Goal: Transaction & Acquisition: Purchase product/service

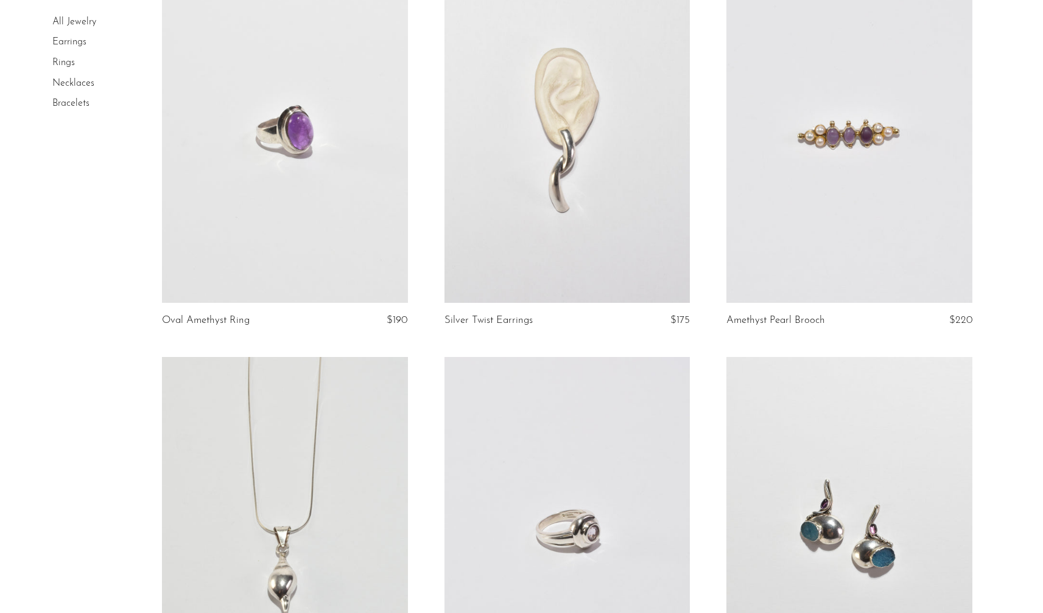
scroll to position [570, 0]
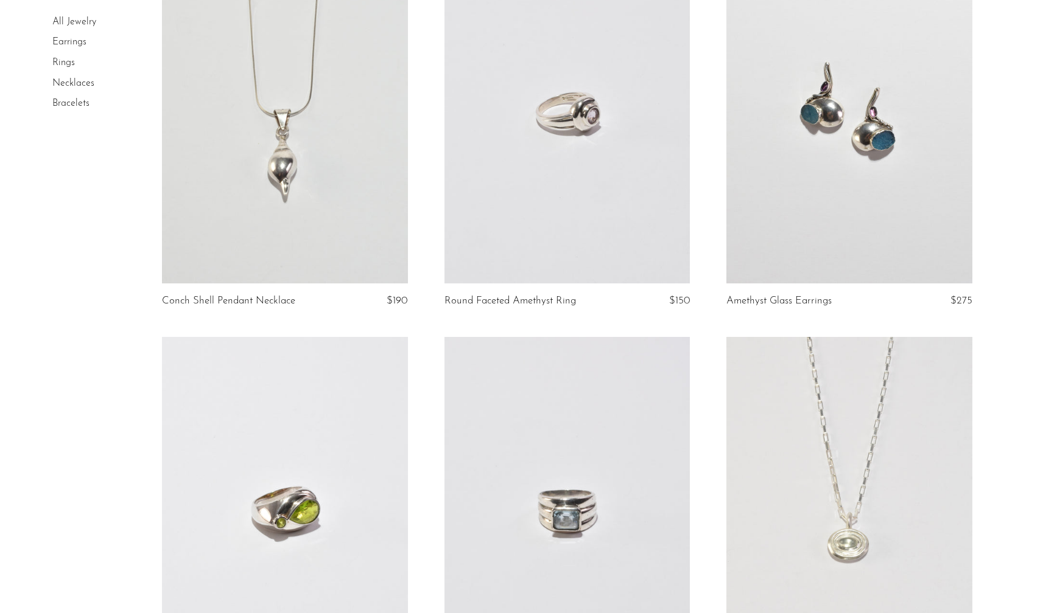
click at [562, 124] on link at bounding box center [567, 112] width 246 height 344
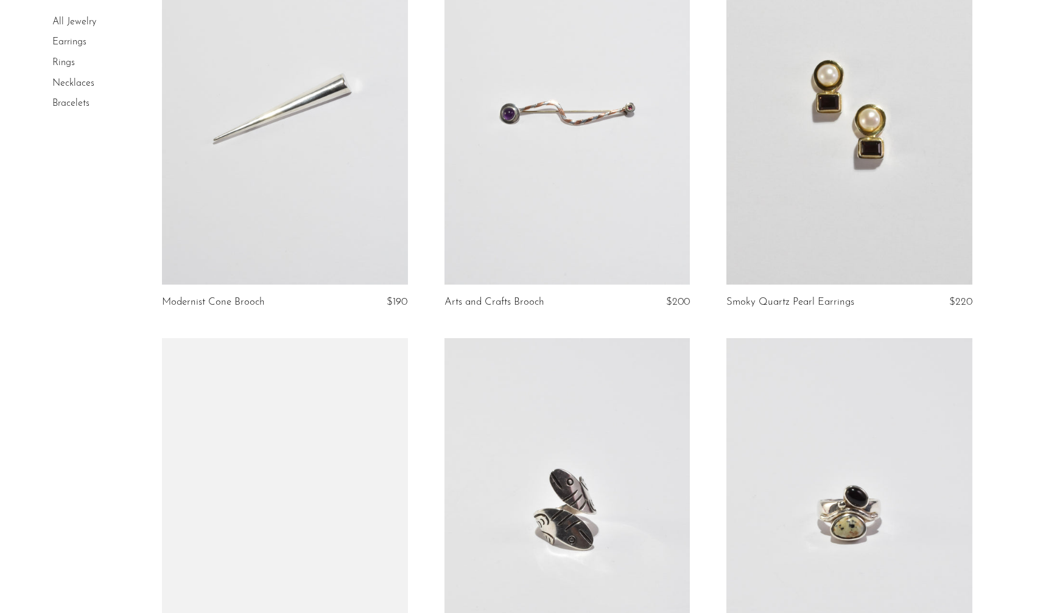
scroll to position [1669, 0]
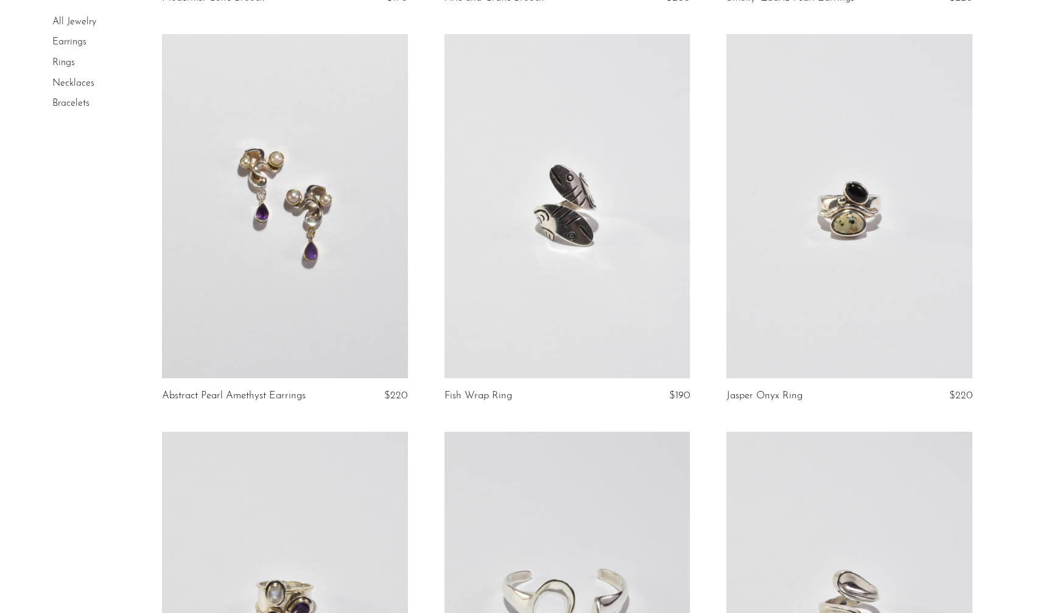
click at [65, 65] on link "Rings" at bounding box center [63, 63] width 23 height 10
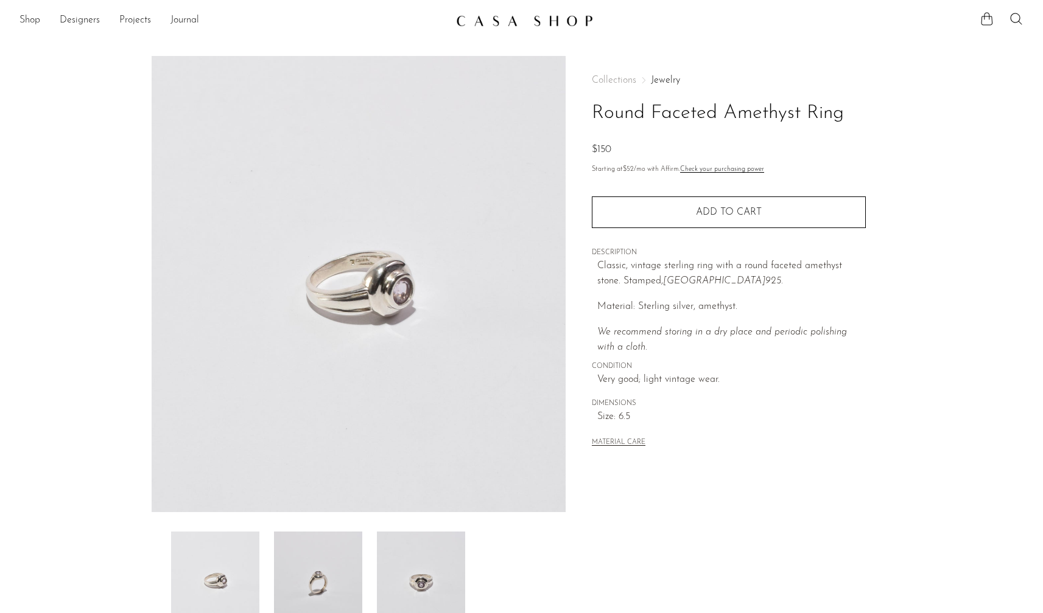
click at [410, 568] on img at bounding box center [421, 580] width 88 height 97
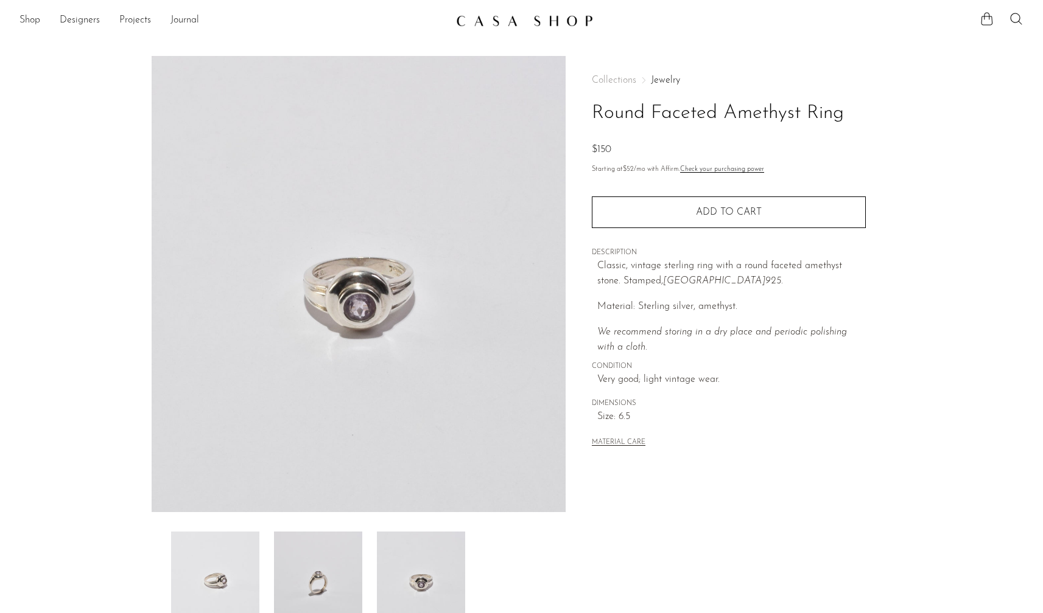
click at [326, 585] on img at bounding box center [318, 580] width 88 height 97
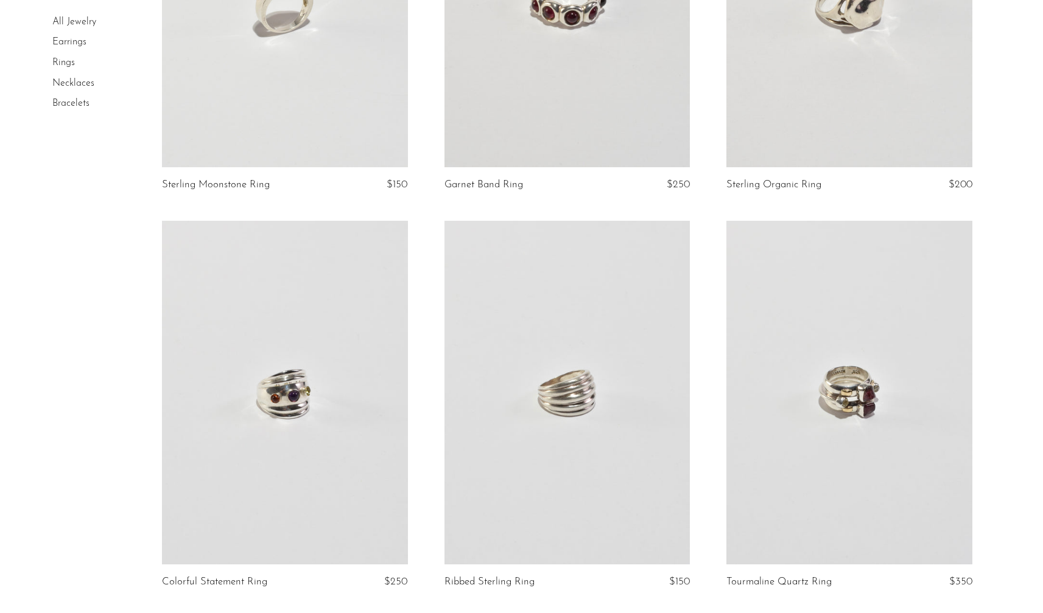
scroll to position [4387, 0]
